Goal: Information Seeking & Learning: Find specific page/section

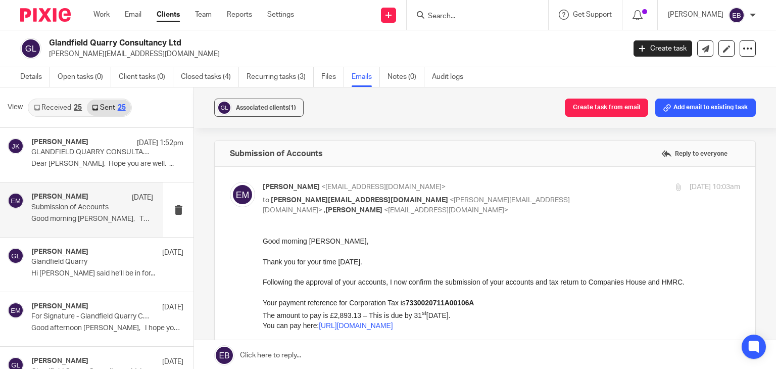
scroll to position [404, 0]
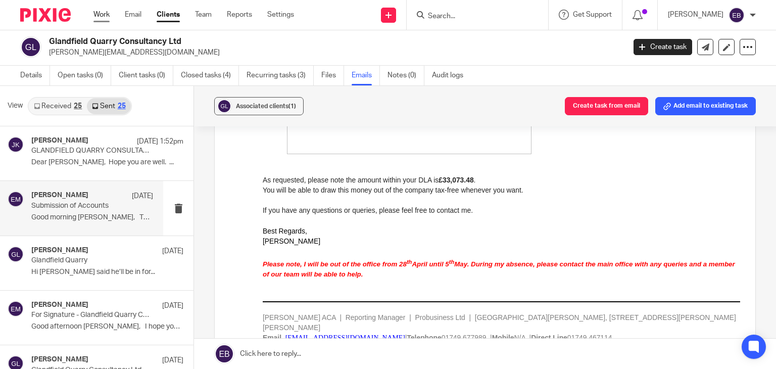
click at [100, 18] on link "Work" at bounding box center [101, 15] width 16 height 10
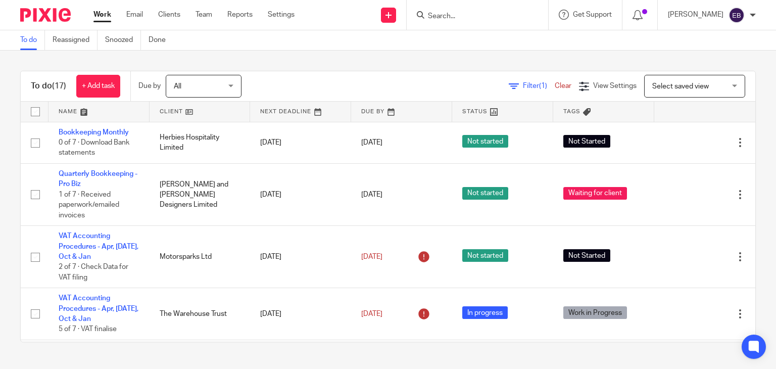
click at [472, 58] on div "To do (17) + Add task Due by All All Today Tomorrow This week Next week This mo…" at bounding box center [388, 207] width 776 height 312
click at [459, 16] on input "Search" at bounding box center [472, 16] width 91 height 9
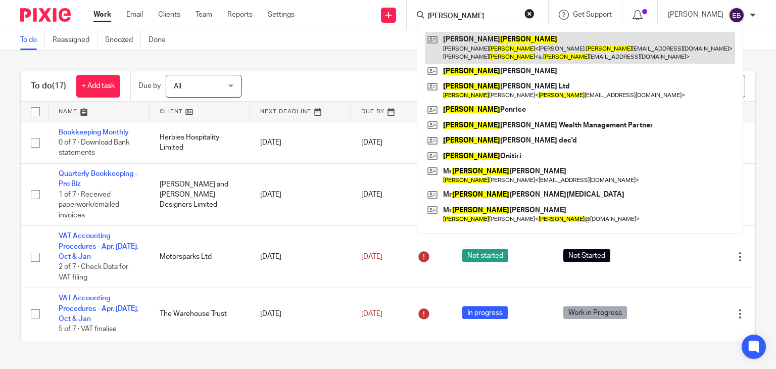
type input "andrews"
click at [478, 47] on link at bounding box center [580, 47] width 310 height 31
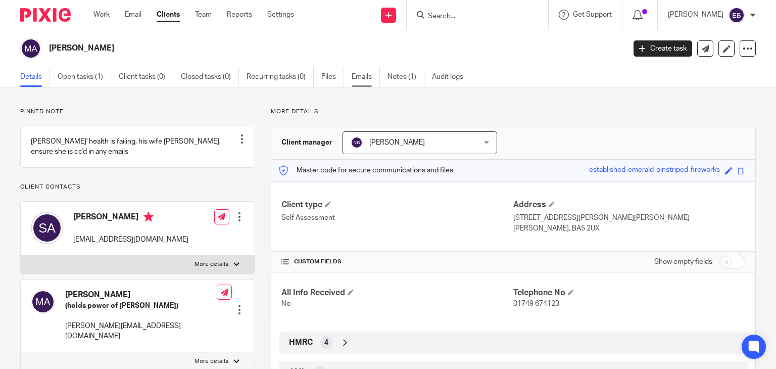
click at [362, 80] on link "Emails" at bounding box center [366, 77] width 28 height 20
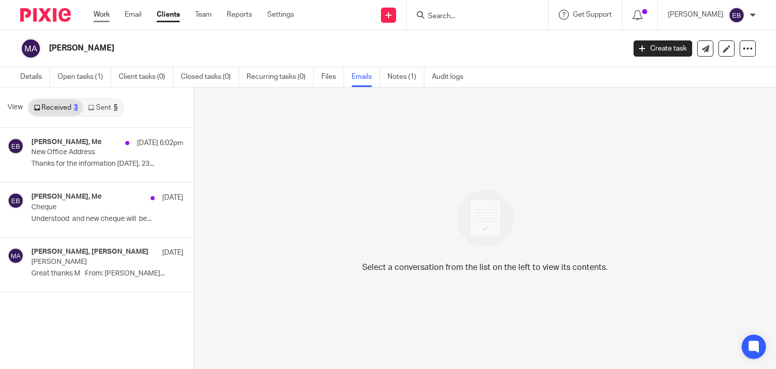
click at [99, 13] on link "Work" at bounding box center [101, 15] width 16 height 10
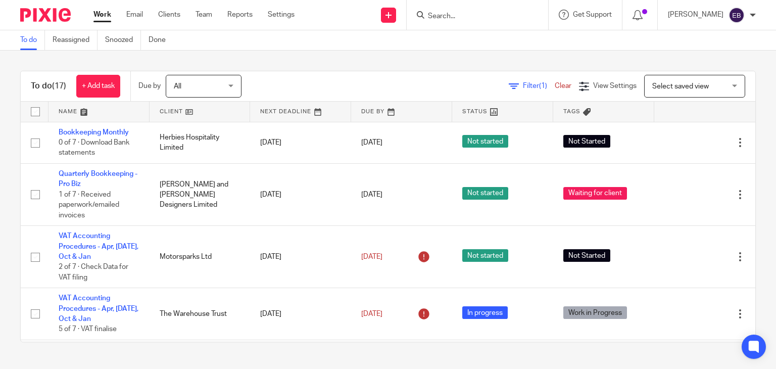
click at [502, 18] on input "Search" at bounding box center [472, 16] width 91 height 9
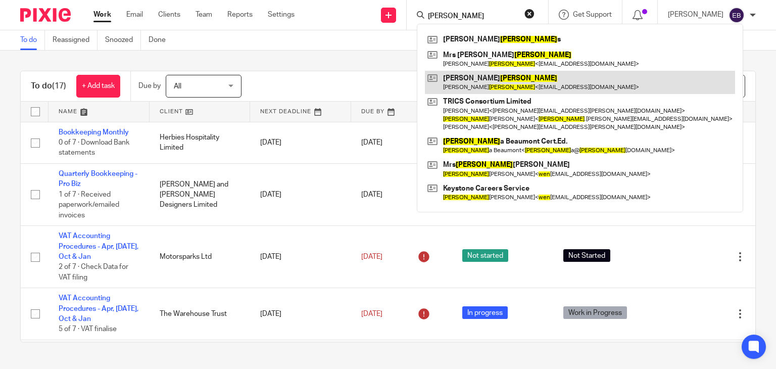
type input "owen"
click at [495, 84] on link at bounding box center [580, 82] width 310 height 23
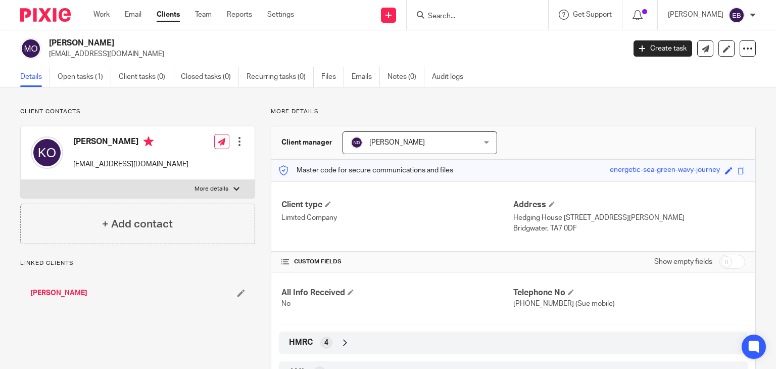
click at [362, 79] on link "Emails" at bounding box center [366, 77] width 28 height 20
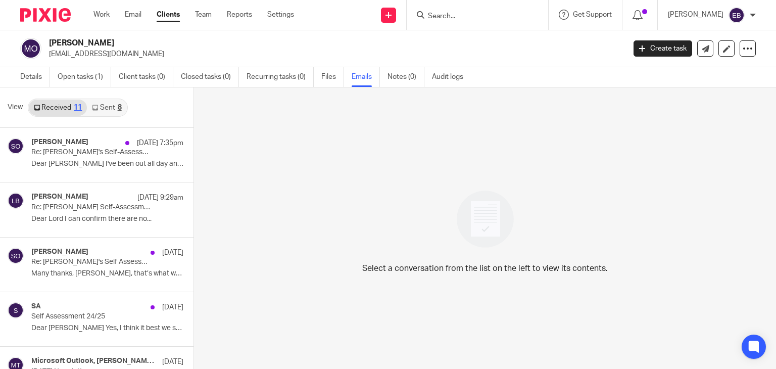
click at [108, 109] on link "Sent 8" at bounding box center [106, 108] width 39 height 16
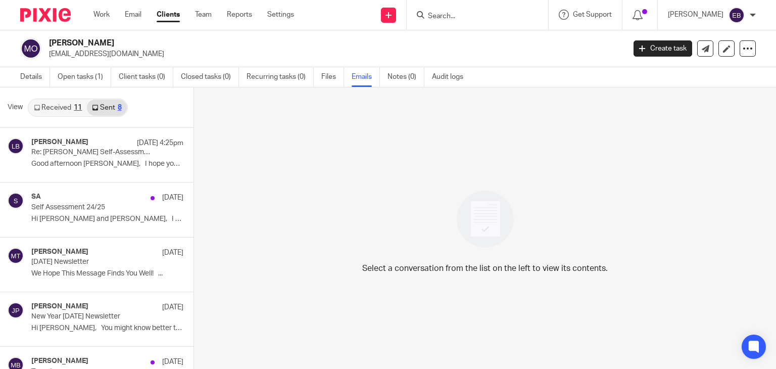
scroll to position [2, 0]
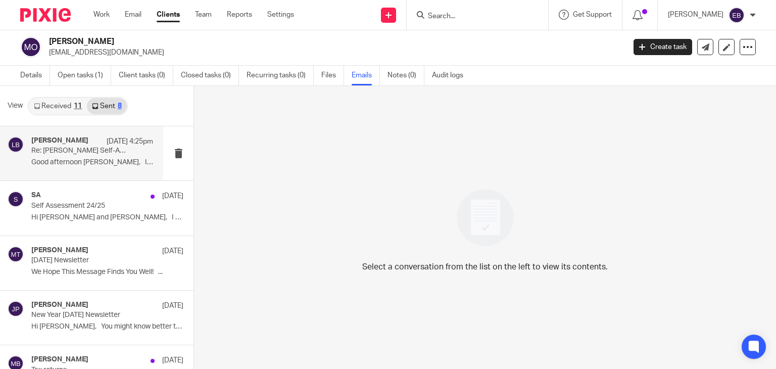
click at [77, 160] on p "Good afternoon [PERSON_NAME], I hope you are..." at bounding box center [92, 162] width 122 height 9
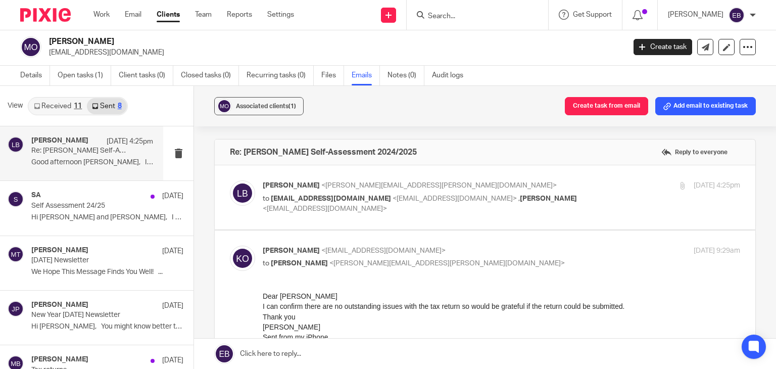
scroll to position [0, 0]
click at [506, 170] on label at bounding box center [485, 197] width 541 height 64
click at [230, 180] on input "checkbox" at bounding box center [229, 180] width 1 height 1
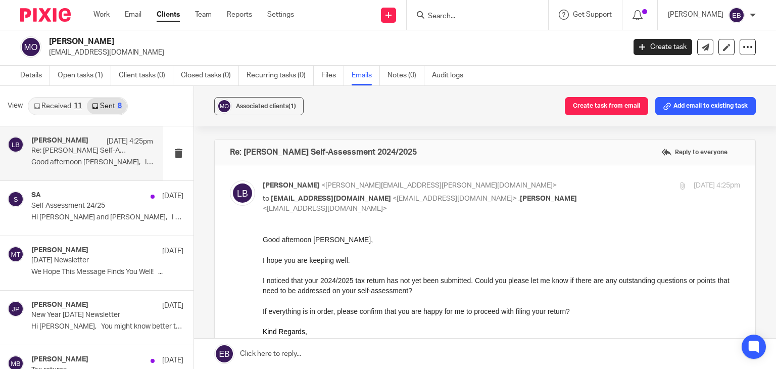
click at [581, 181] on div "24 Sep 2025 4:25pm" at bounding box center [660, 185] width 159 height 11
checkbox input "false"
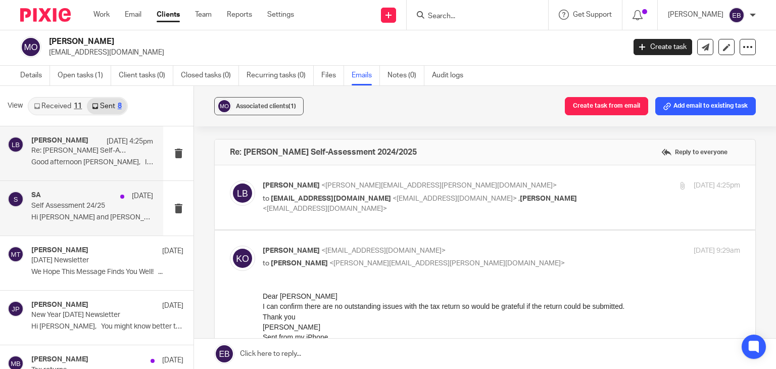
click at [73, 207] on p "Self Assessment 24/25" at bounding box center [79, 206] width 97 height 9
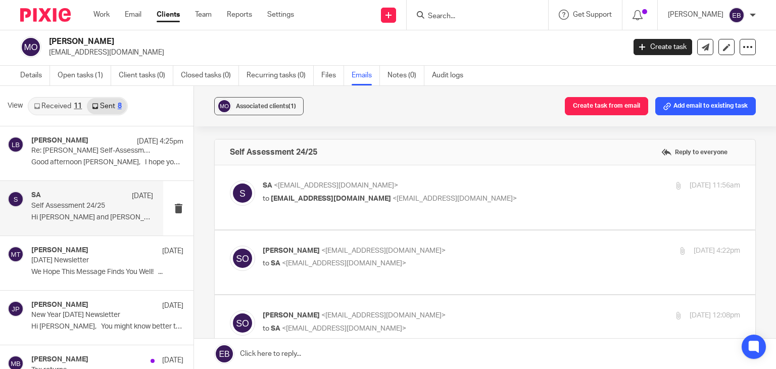
click at [458, 249] on p "Sue Owen <sueowen60@gmail.com>" at bounding box center [422, 251] width 318 height 11
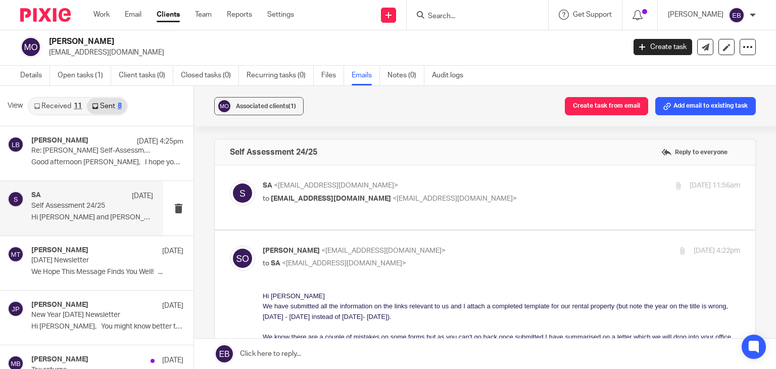
click at [455, 246] on p "Sue Owen <sueowen60@gmail.com>" at bounding box center [422, 251] width 318 height 11
checkbox input "false"
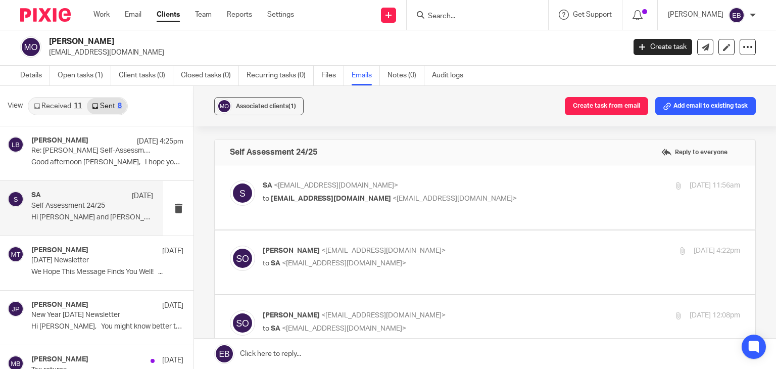
scroll to position [51, 0]
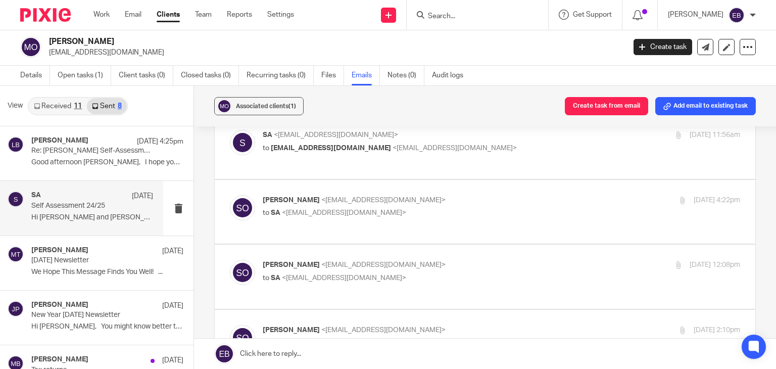
click at [456, 245] on label at bounding box center [485, 276] width 541 height 64
click at [230, 259] on input "checkbox" at bounding box center [229, 259] width 1 height 1
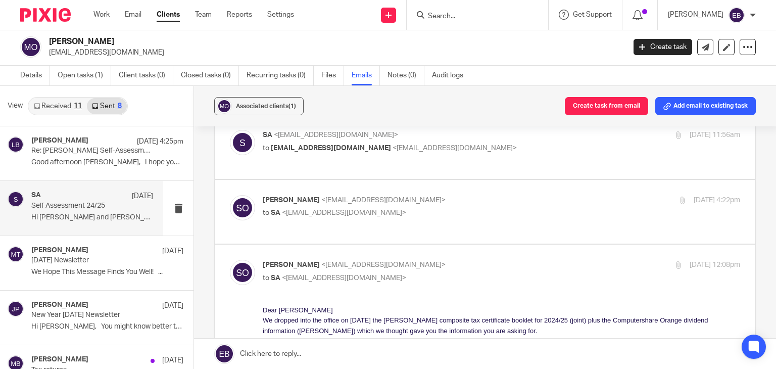
scroll to position [0, 0]
click at [230, 259] on input "checkbox" at bounding box center [229, 259] width 1 height 1
checkbox input "false"
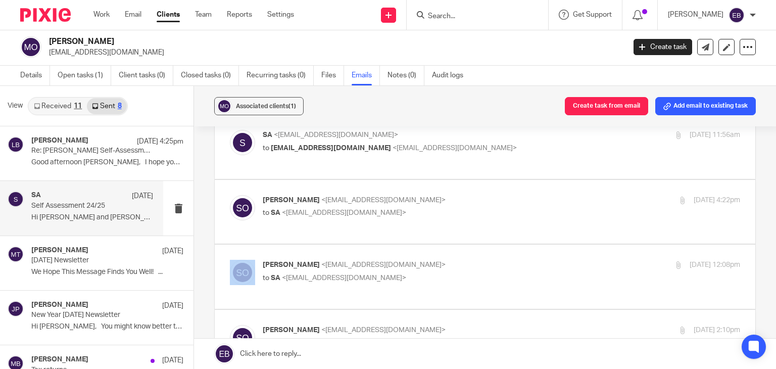
scroll to position [202, 0]
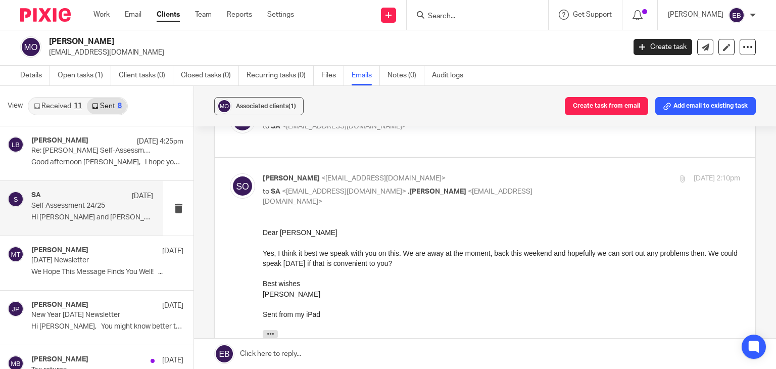
click at [484, 186] on p "to SA <sa@probusinessuk.com> , Keith <keithnowen@gmail.com>" at bounding box center [422, 196] width 318 height 21
checkbox input "false"
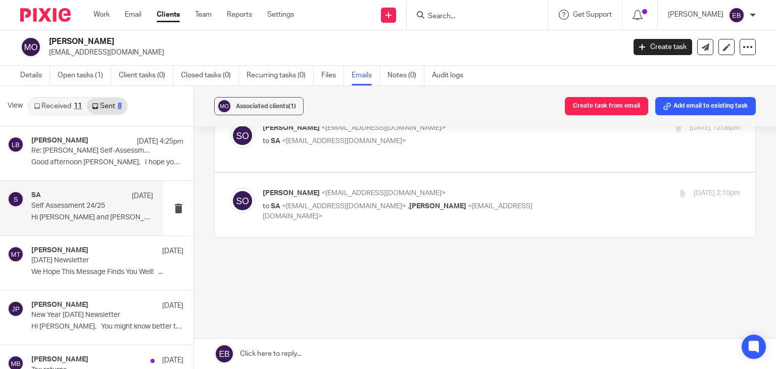
scroll to position [170, 0]
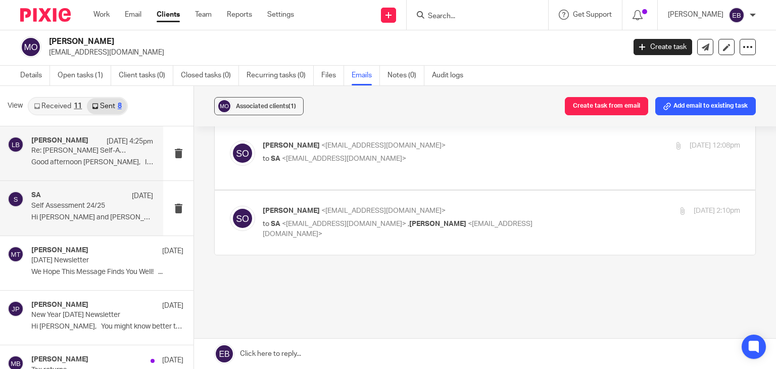
click at [74, 159] on p "Good afternoon Keith, I hope you are..." at bounding box center [92, 162] width 122 height 9
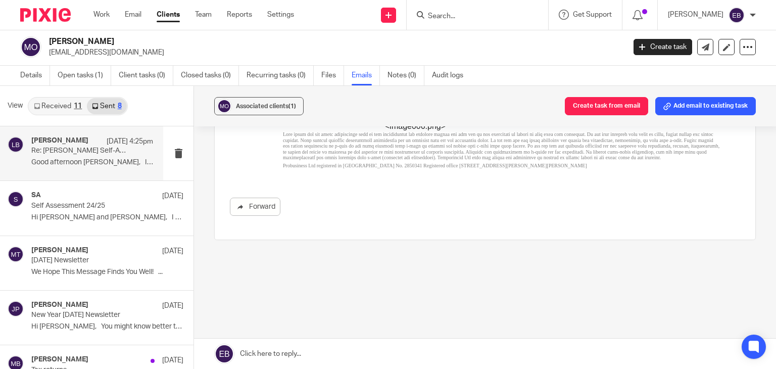
scroll to position [459, 0]
click at [54, 104] on link "Received 11" at bounding box center [58, 106] width 58 height 16
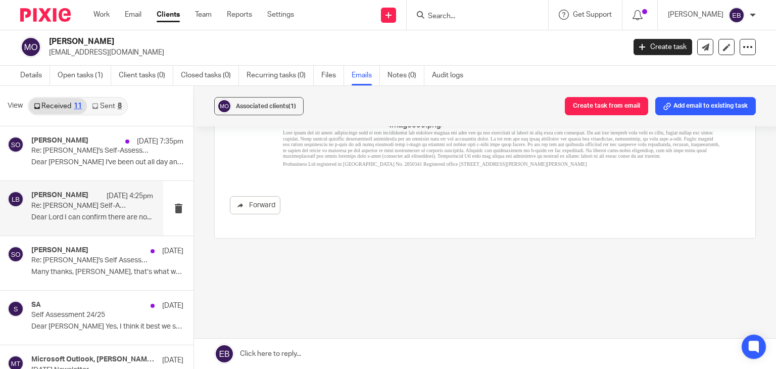
click at [75, 217] on p "Dear Lord I can confirm there are no..." at bounding box center [92, 217] width 122 height 9
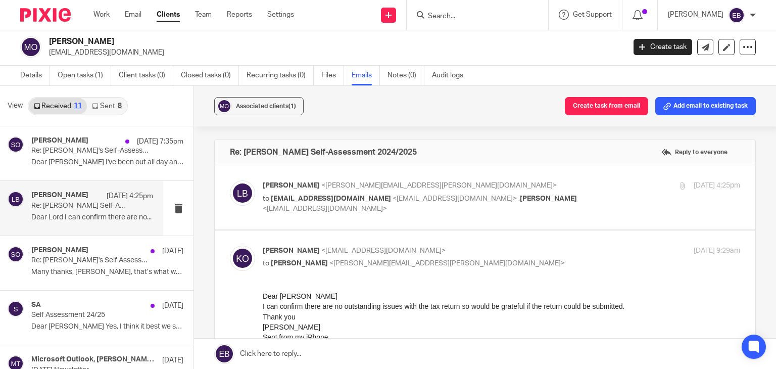
click at [593, 183] on div "24 Sep 2025 4:25pm" at bounding box center [660, 185] width 159 height 11
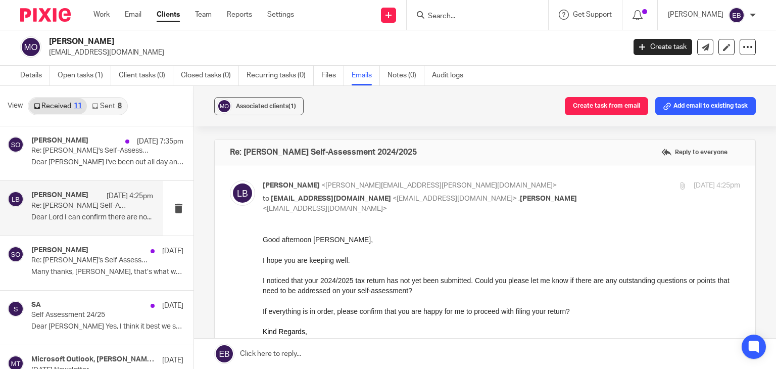
click at [230, 180] on input "checkbox" at bounding box center [229, 180] width 1 height 1
checkbox input "false"
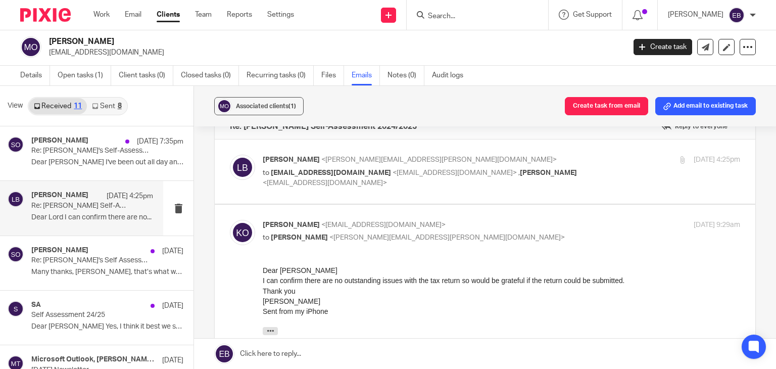
scroll to position [51, 0]
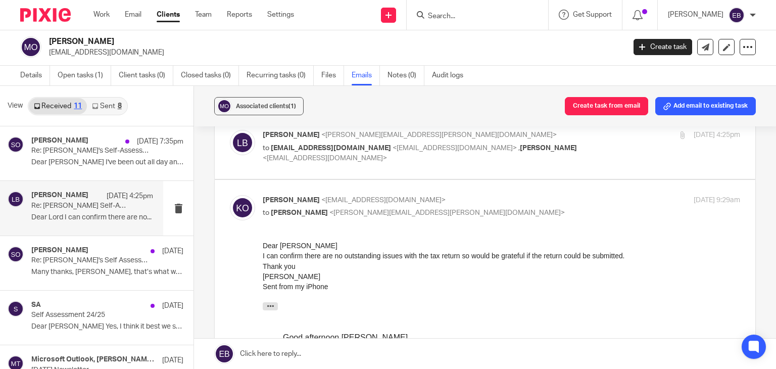
click at [444, 212] on p "to Lory Baker <lory.baker@probusinessuk.com>" at bounding box center [422, 213] width 318 height 11
checkbox input "false"
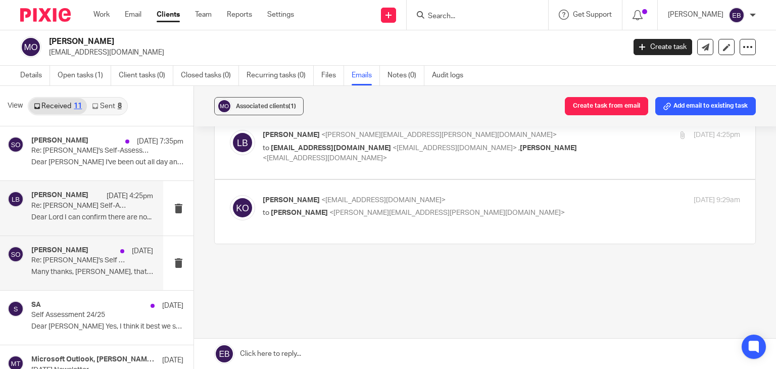
click at [77, 264] on div "Sue Owen 14 Aug Re: Sue's Self Assessment 2024/25 Many thanks, Niall, that’s wh…" at bounding box center [92, 263] width 122 height 34
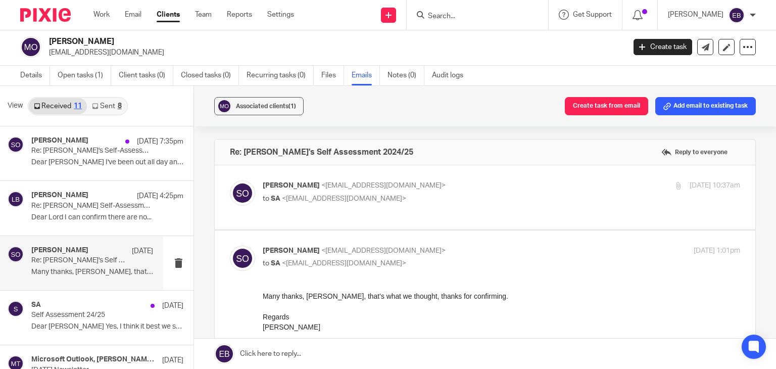
scroll to position [0, 0]
click at [412, 183] on p "Sue Owen <sueowen60@gmail.com>" at bounding box center [422, 185] width 318 height 11
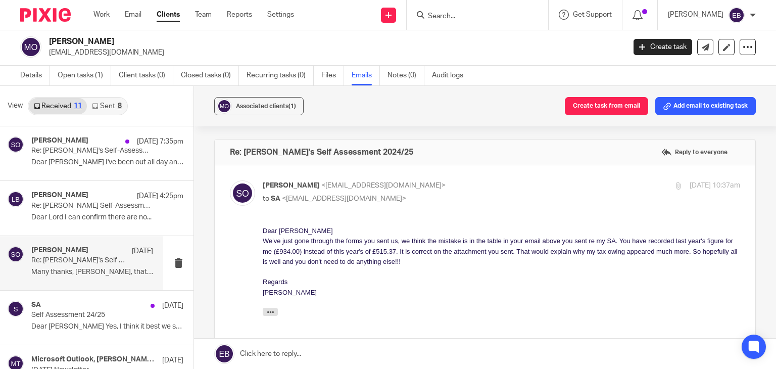
click at [412, 183] on p "Sue Owen <sueowen60@gmail.com>" at bounding box center [422, 185] width 318 height 11
checkbox input "false"
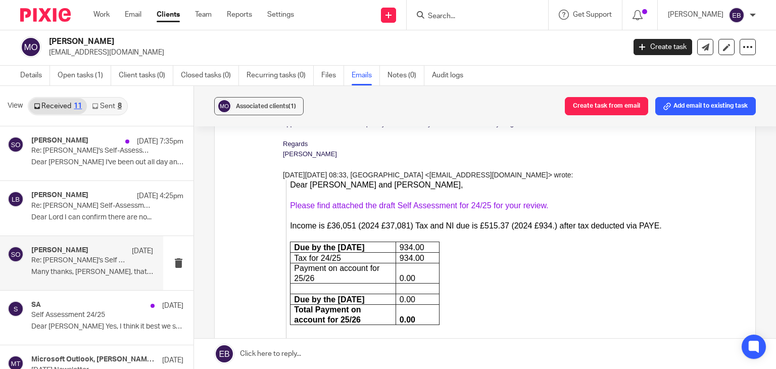
click at [399, 205] on link "Please find attached the draft Self Assessment for 24/25 for your review." at bounding box center [419, 205] width 258 height 9
click at [312, 213] on div at bounding box center [505, 216] width 430 height 10
click at [313, 211] on div at bounding box center [505, 216] width 430 height 10
click at [314, 206] on link "Please find attached the draft Self Assessment for 24/25 for your review." at bounding box center [419, 205] width 258 height 9
click at [315, 205] on link "Please find attached the draft Self Assessment for 24/25 for your review." at bounding box center [419, 205] width 258 height 9
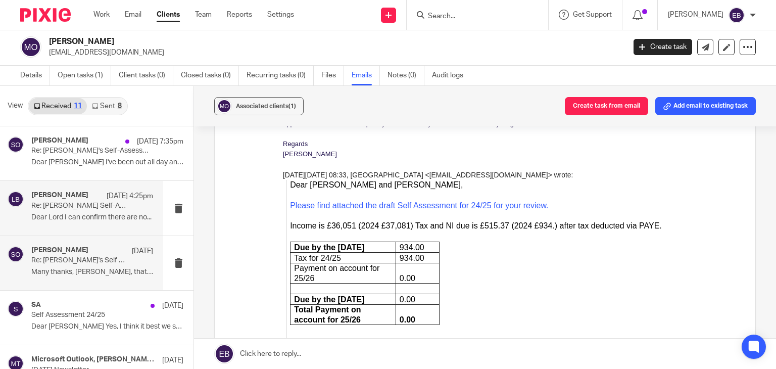
click at [79, 213] on p "Dear Lord I can confirm there are no..." at bounding box center [92, 217] width 122 height 9
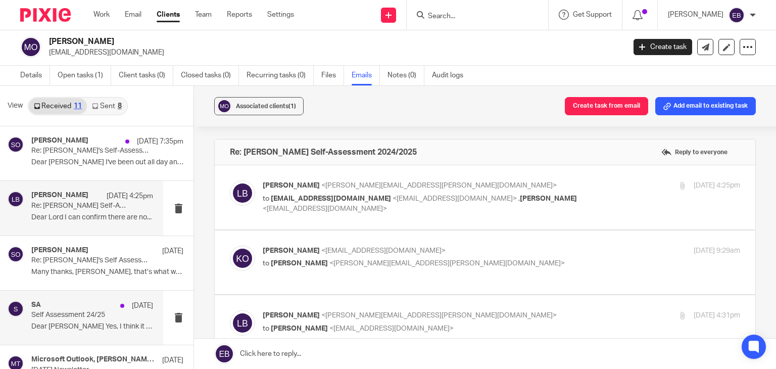
click at [103, 321] on div "SA 4 Jun Self Assessment 24/25 Dear Niall Yes, I think it best we speak..." at bounding box center [92, 318] width 122 height 34
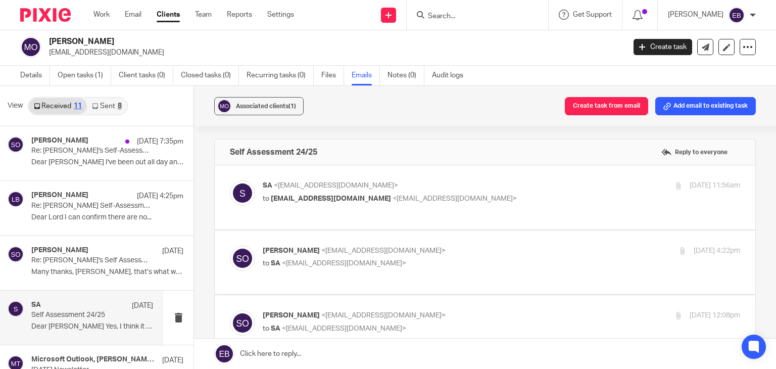
click at [435, 195] on span "<sueowen60@gmail.com>" at bounding box center [455, 198] width 124 height 7
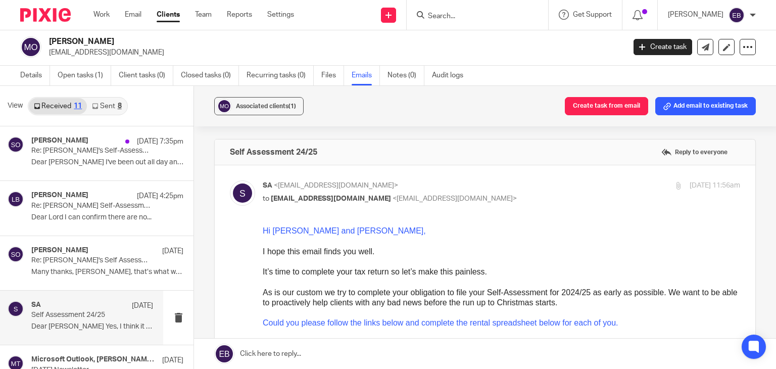
click at [230, 180] on input "checkbox" at bounding box center [229, 180] width 1 height 1
checkbox input "false"
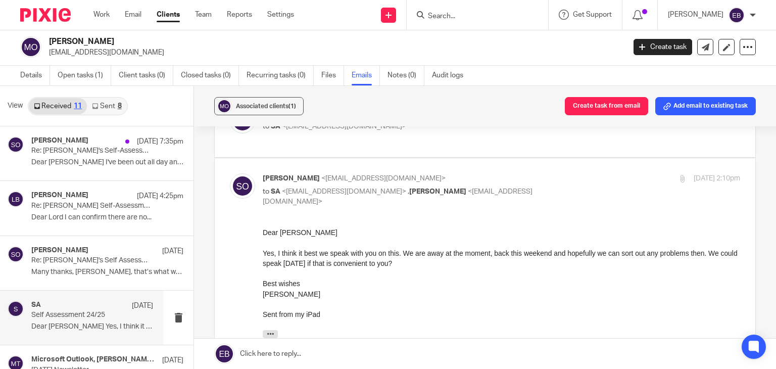
click at [491, 173] on p "Sue Owen <sueowen60@gmail.com>" at bounding box center [422, 178] width 318 height 11
checkbox input "false"
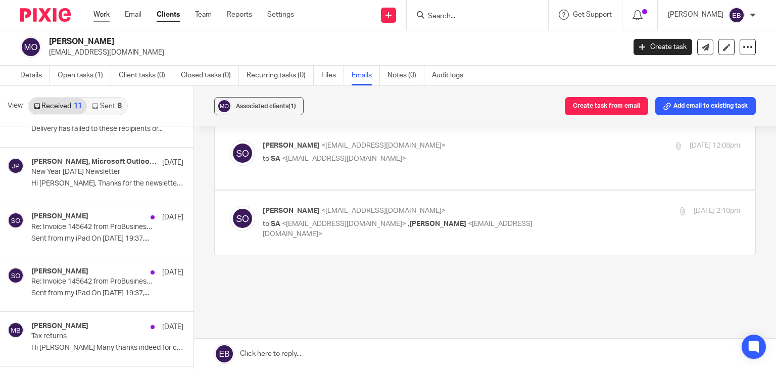
click at [104, 20] on link "Work" at bounding box center [101, 15] width 16 height 10
